Goal: Information Seeking & Learning: Learn about a topic

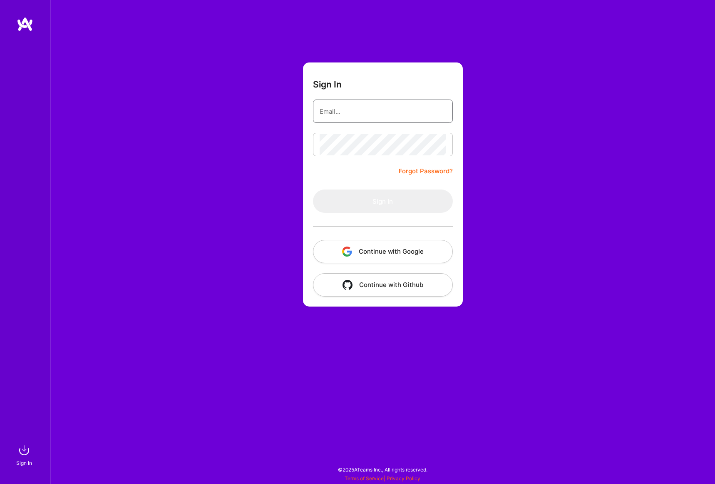
click at [368, 117] on input "email" at bounding box center [383, 111] width 127 height 21
type input "[EMAIL_ADDRESS][DOMAIN_NAME]"
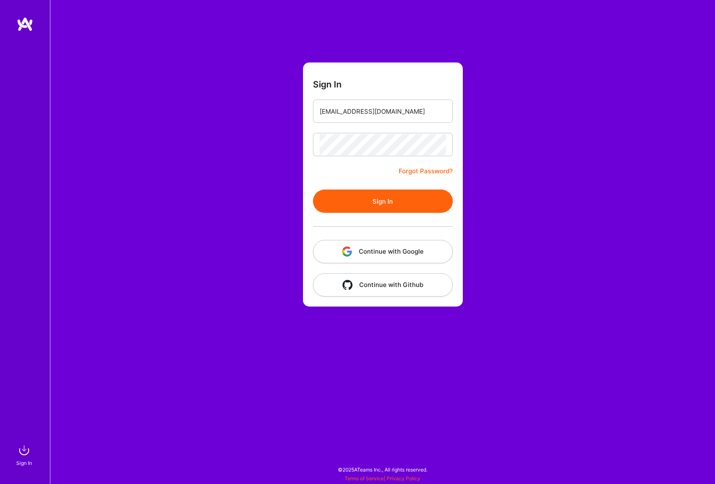
click at [359, 207] on button "Sign In" at bounding box center [383, 200] width 140 height 23
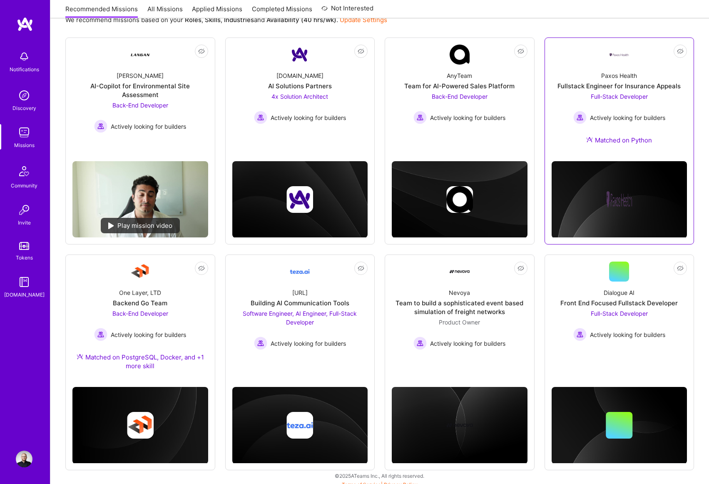
scroll to position [109, 0]
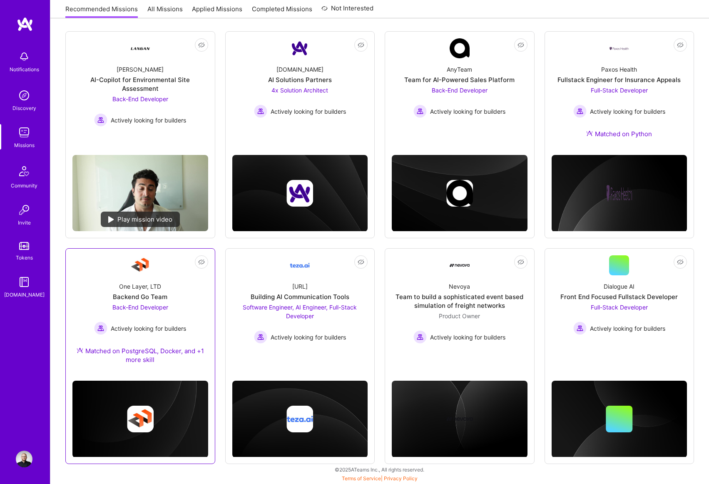
click at [210, 276] on div "Not Interested One Layer, LTD Backend Go Team Back-End Developer Actively looki…" at bounding box center [140, 356] width 150 height 216
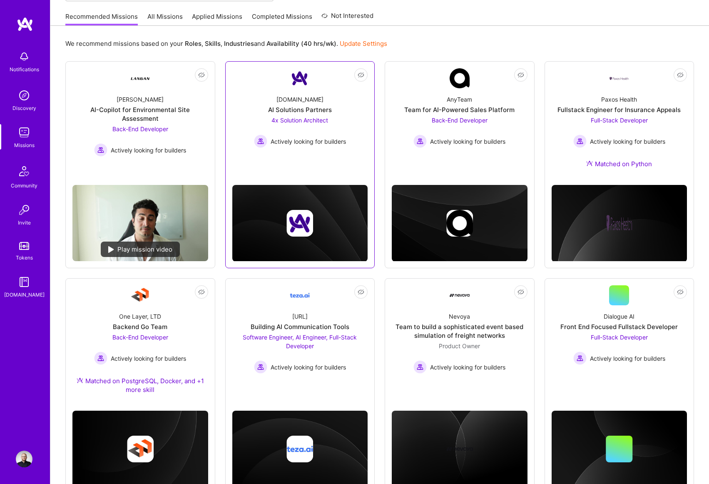
scroll to position [0, 0]
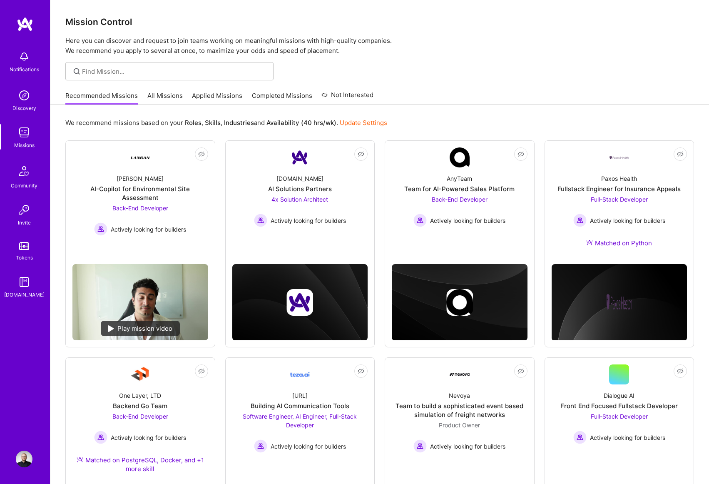
click at [169, 98] on link "All Missions" at bounding box center [164, 98] width 35 height 14
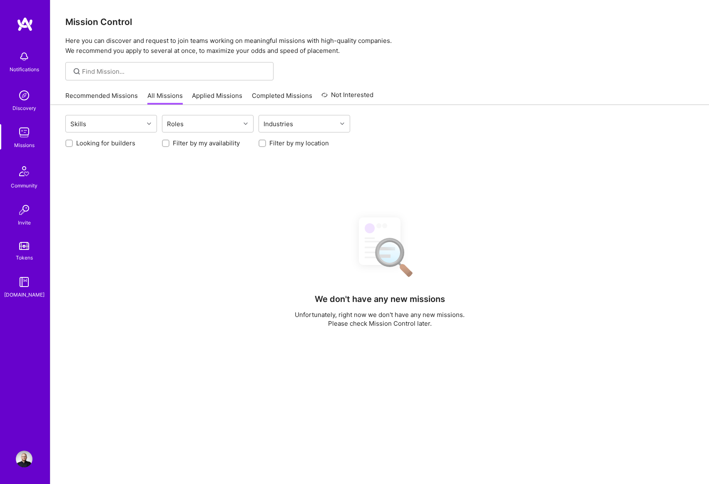
click at [88, 146] on label "Looking for builders" at bounding box center [105, 143] width 59 height 9
click at [73, 146] on input "Looking for builders" at bounding box center [70, 144] width 6 height 6
checkbox input "true"
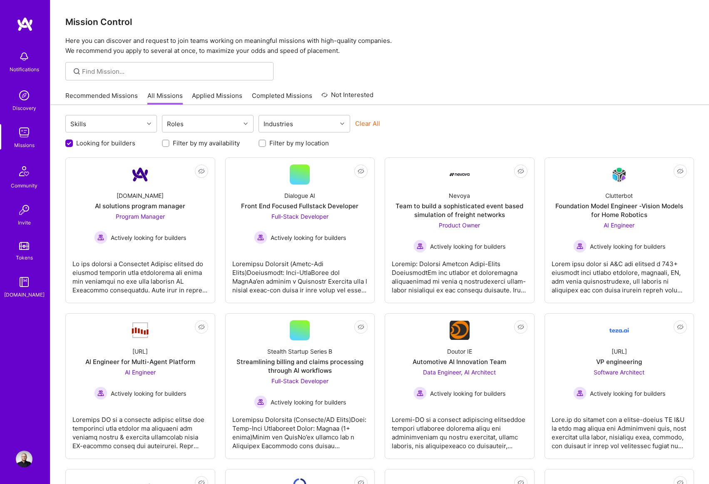
click at [288, 142] on label "Filter by my location" at bounding box center [299, 143] width 60 height 9
click at [266, 142] on input "Filter by my location" at bounding box center [263, 144] width 6 height 6
checkbox input "true"
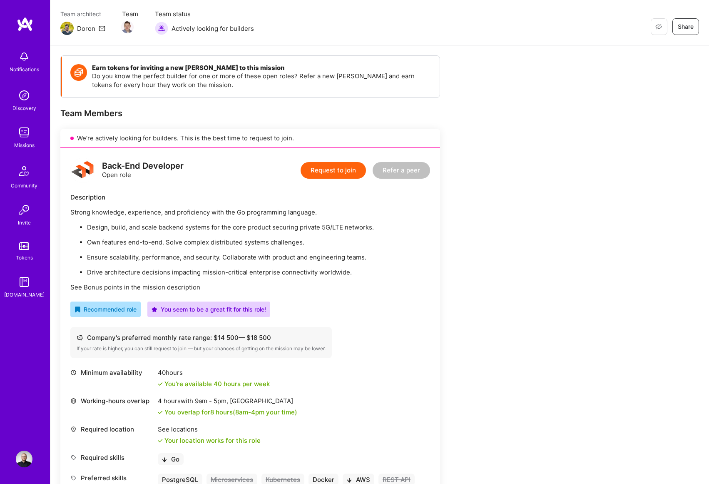
scroll to position [291, 0]
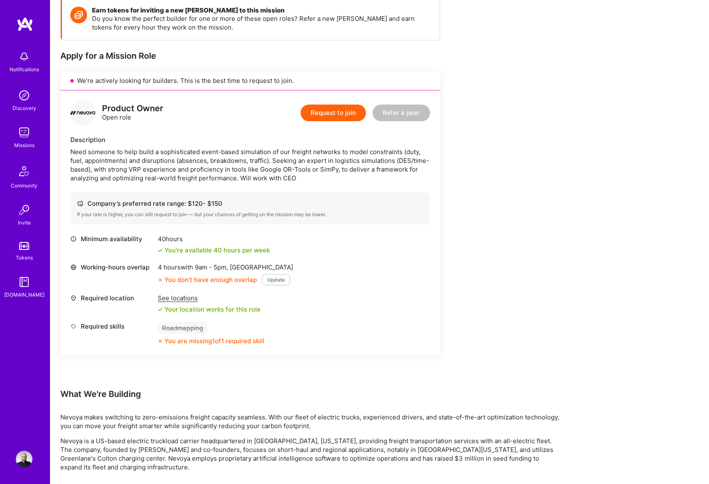
scroll to position [125, 0]
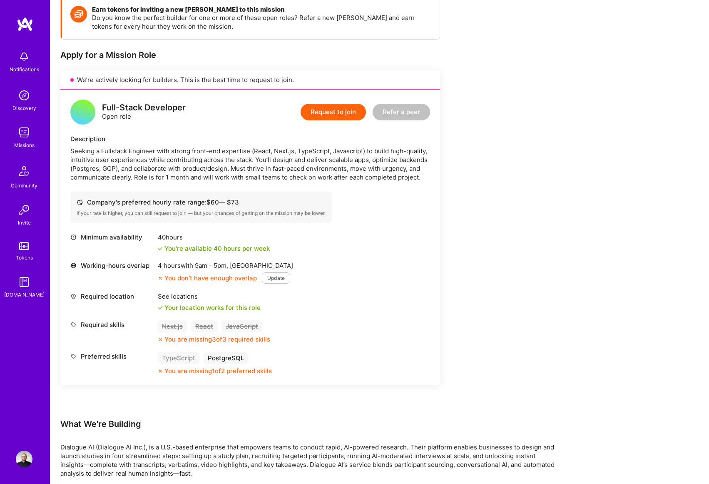
scroll to position [291, 0]
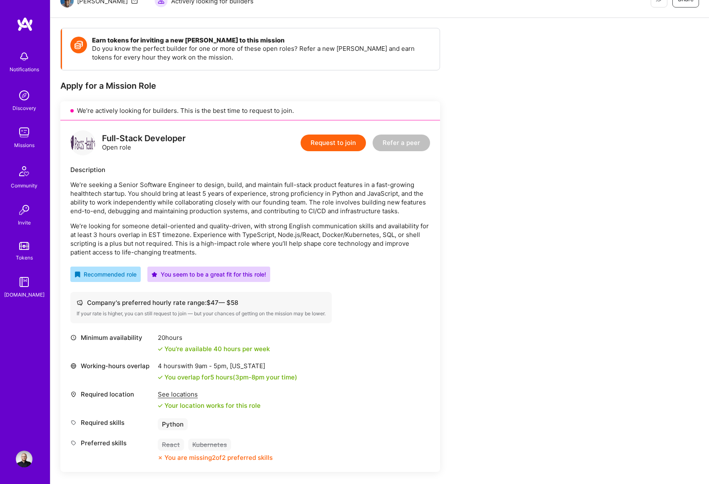
scroll to position [166, 0]
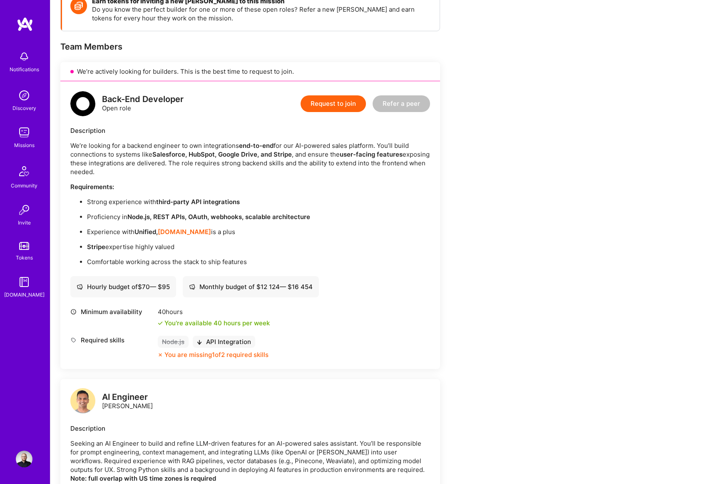
scroll to position [166, 0]
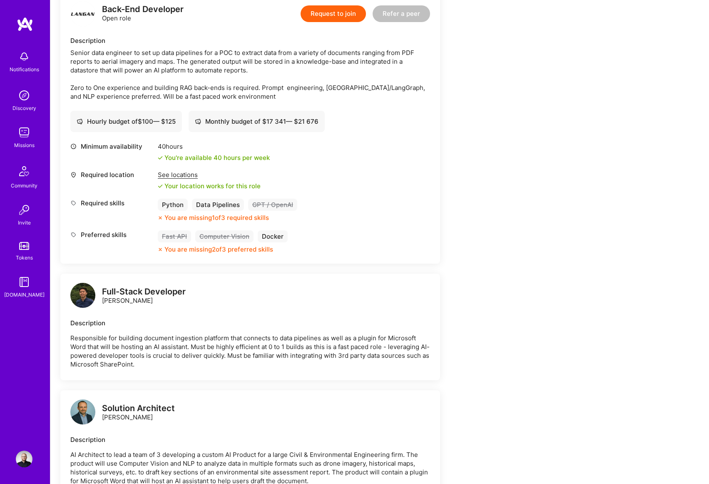
scroll to position [208, 0]
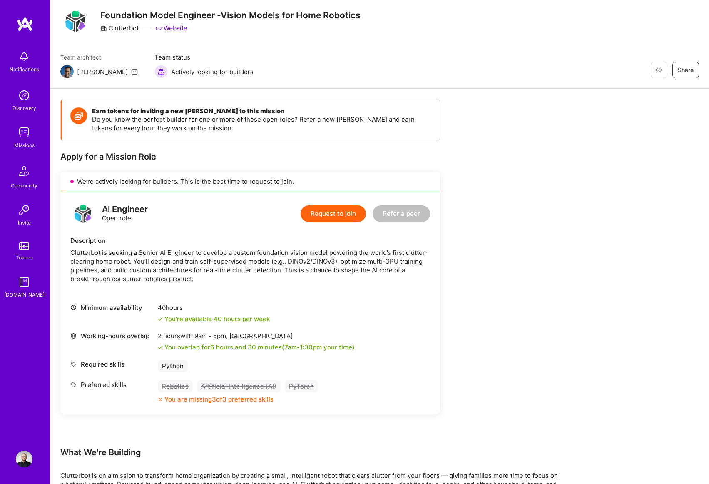
scroll to position [42, 0]
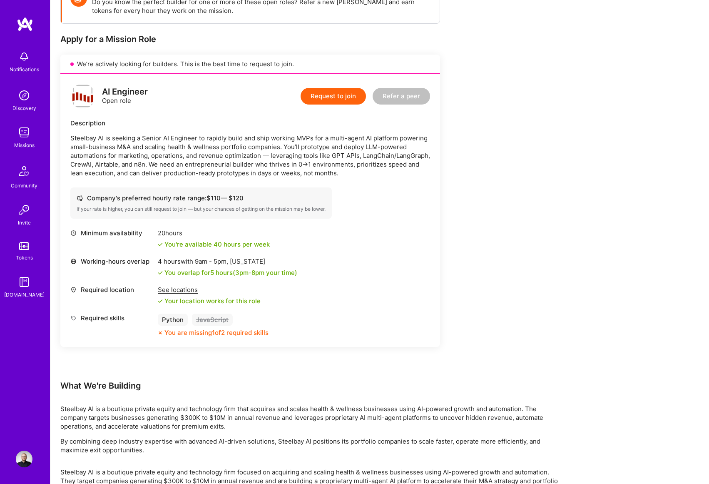
scroll to position [166, 0]
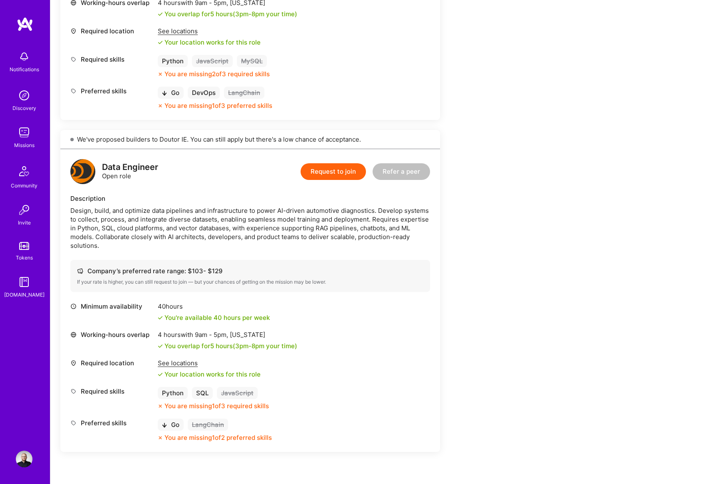
scroll to position [416, 0]
